Goal: Task Accomplishment & Management: Manage account settings

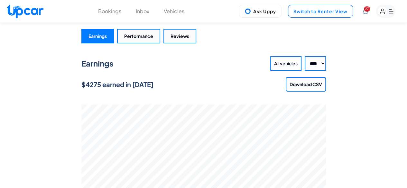
click at [329, 11] on button "Switch to Renter View" at bounding box center [320, 11] width 65 height 13
select select "********"
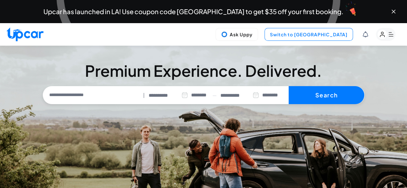
click at [321, 37] on button "Switch to [GEOGRAPHIC_DATA]" at bounding box center [308, 34] width 88 height 13
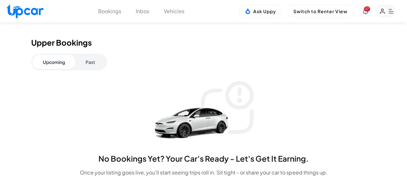
click at [87, 62] on button "Past" at bounding box center [90, 62] width 30 height 14
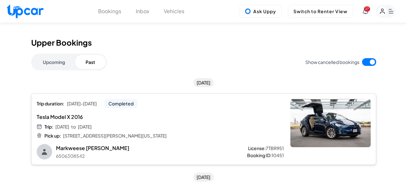
click at [75, 55] on button "Past" at bounding box center [90, 62] width 30 height 14
click at [328, 108] on img at bounding box center [330, 123] width 80 height 48
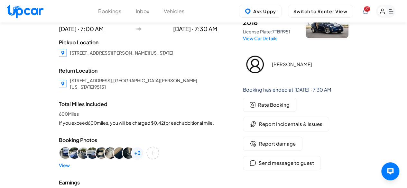
scroll to position [28, 0]
click at [277, 126] on span "Report Incidentals & Issues" at bounding box center [290, 124] width 63 height 7
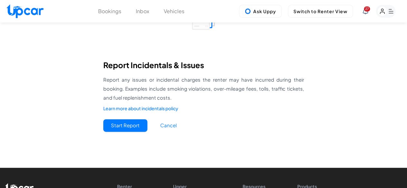
scroll to position [70, 0]
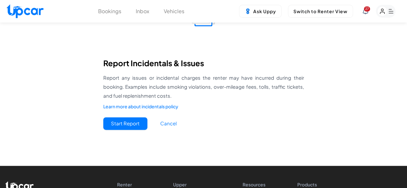
click at [122, 122] on button "Start Report" at bounding box center [125, 123] width 44 height 13
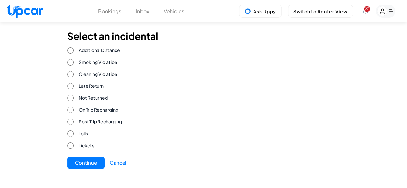
click at [91, 165] on button "Continue" at bounding box center [85, 163] width 37 height 13
click at [82, 162] on button "Continue" at bounding box center [85, 163] width 37 height 13
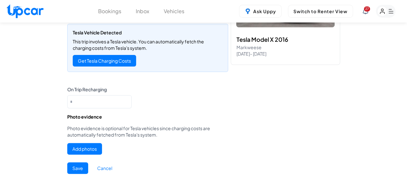
scroll to position [88, 0]
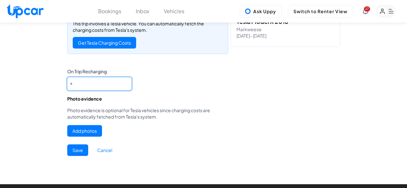
click at [82, 84] on Recharging "*" at bounding box center [99, 83] width 64 height 13
type Recharging "*****"
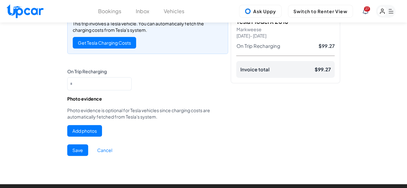
click at [85, 132] on button "Add photos" at bounding box center [84, 131] width 35 height 12
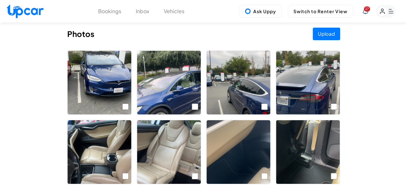
click at [327, 35] on button "Upload" at bounding box center [326, 34] width 27 height 13
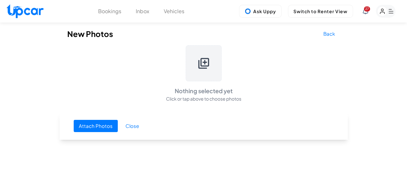
click at [94, 127] on button "Attach Photos" at bounding box center [96, 126] width 44 height 13
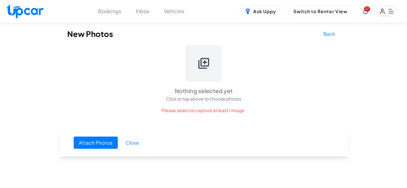
click at [203, 60] on icon at bounding box center [203, 63] width 13 height 13
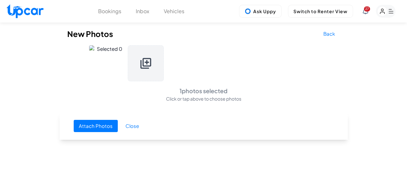
click at [92, 123] on button "Attach Photos" at bounding box center [96, 126] width 44 height 13
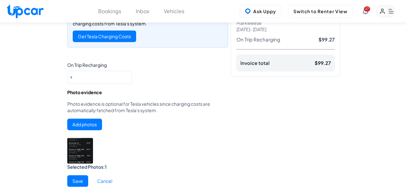
scroll to position [156, 0]
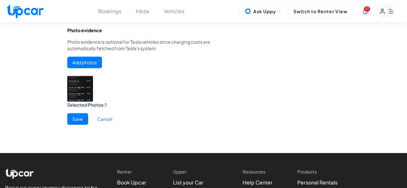
click at [77, 117] on button "Save" at bounding box center [77, 119] width 21 height 12
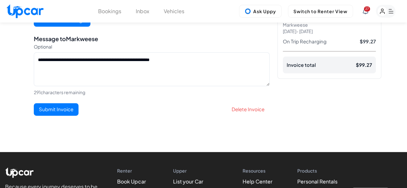
scroll to position [91, 0]
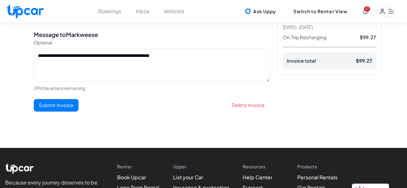
click at [69, 112] on button "Submit Invoice" at bounding box center [56, 105] width 45 height 13
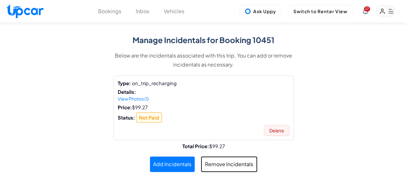
click at [144, 13] on button "Inbox" at bounding box center [143, 11] width 14 height 8
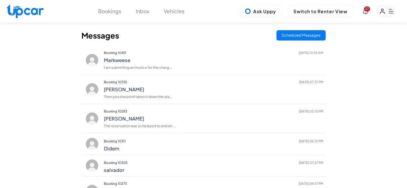
click at [107, 11] on button "Bookings" at bounding box center [109, 11] width 23 height 8
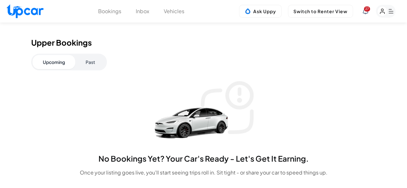
click at [91, 60] on button "Past" at bounding box center [90, 62] width 30 height 14
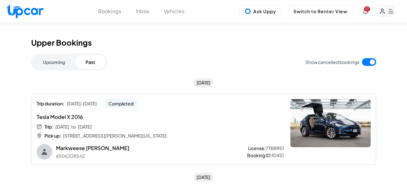
click at [179, 10] on button "Vehicles" at bounding box center [174, 11] width 21 height 8
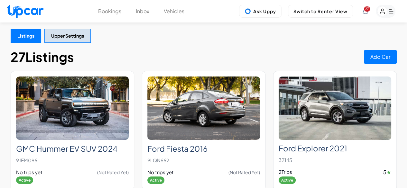
click at [115, 13] on button "Bookings" at bounding box center [109, 11] width 23 height 8
